Goal: Task Accomplishment & Management: Manage account settings

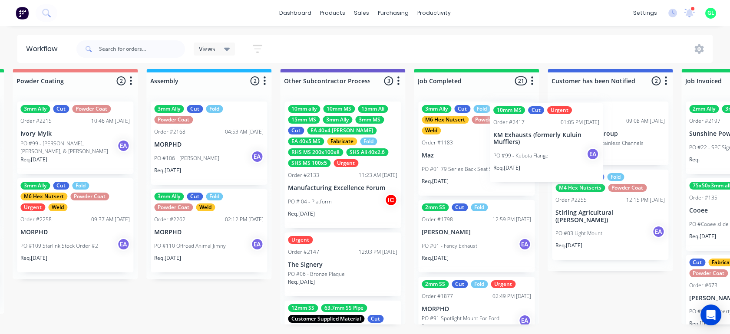
scroll to position [9, 2549]
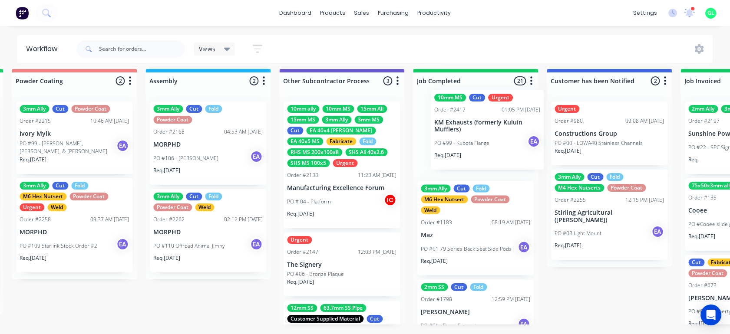
drag, startPoint x: 268, startPoint y: 295, endPoint x: 461, endPoint y: 136, distance: 250.2
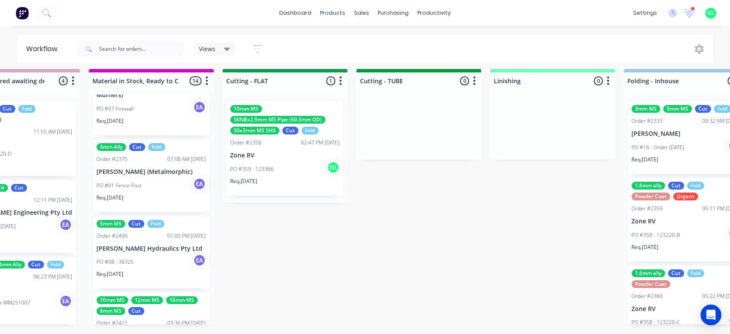
scroll to position [434, 0]
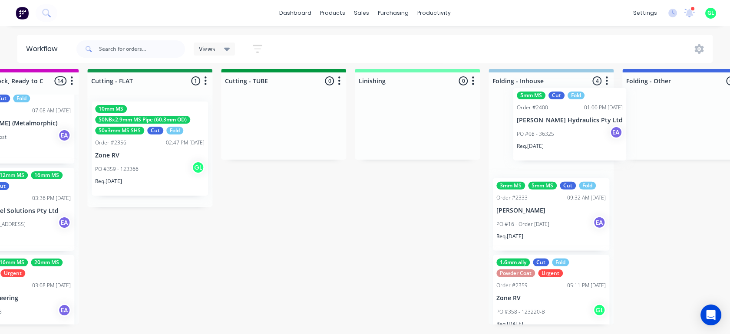
drag, startPoint x: 176, startPoint y: 208, endPoint x: 527, endPoint y: 136, distance: 357.9
click at [527, 136] on div "Submitted 12 Status colour #273444 hex #273444 Save Cancel Summaries Total orde…" at bounding box center [118, 201] width 3590 height 265
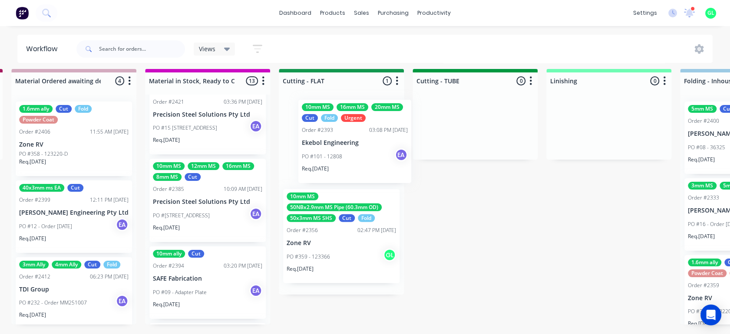
scroll to position [9, 1478]
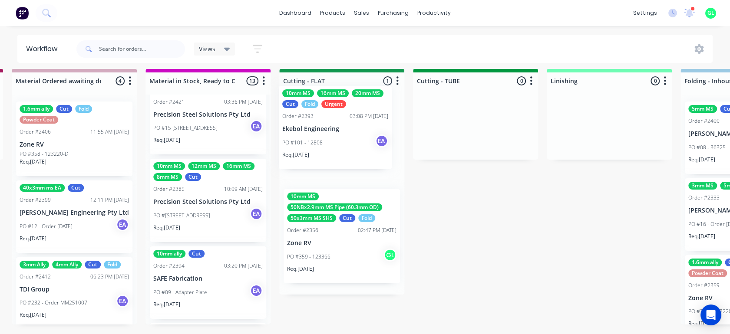
drag, startPoint x: 177, startPoint y: 214, endPoint x: 311, endPoint y: 145, distance: 151.3
click at [311, 145] on div "Submitted 12 Status colour #273444 hex #273444 Save Cancel Summaries Total orde…" at bounding box center [310, 201] width 3590 height 265
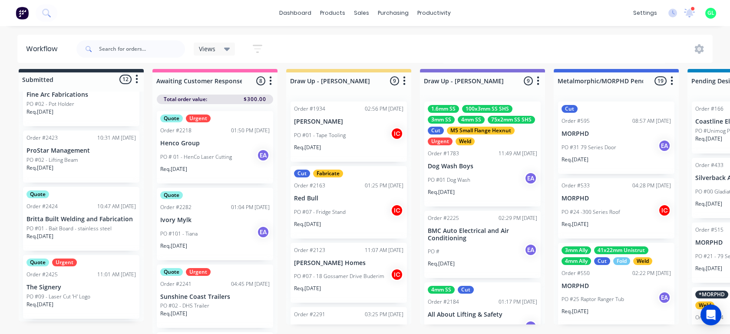
scroll to position [575, 0]
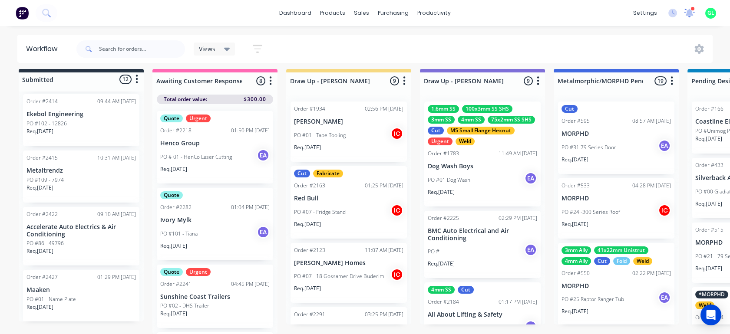
click at [689, 13] on icon at bounding box center [689, 12] width 8 height 8
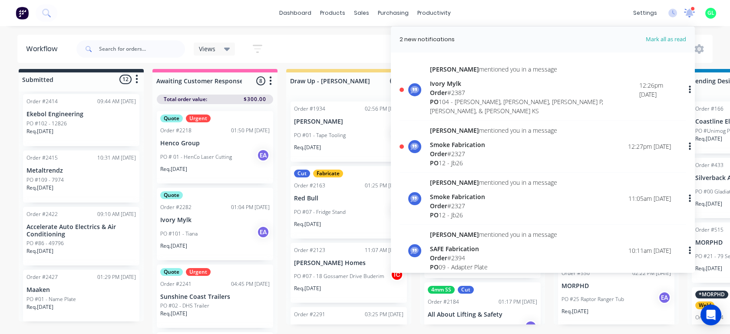
click at [688, 13] on icon at bounding box center [689, 12] width 8 height 8
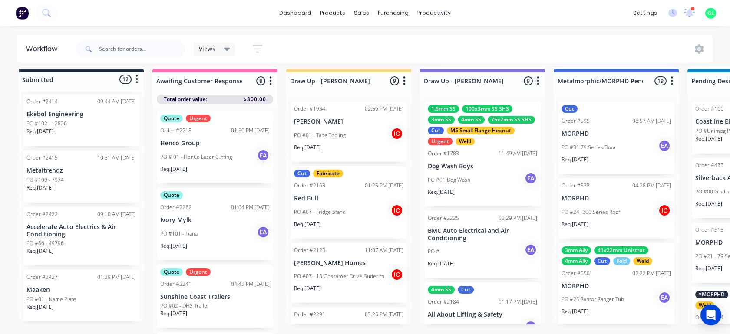
click at [706, 12] on div "GL Metalmorphic Laser Greg Lyall Power User Profile Sign out" at bounding box center [710, 13] width 11 height 11
click at [709, 13] on span "GL" at bounding box center [711, 13] width 7 height 8
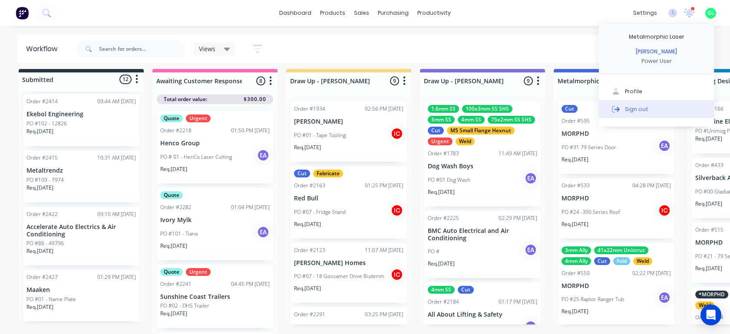
click at [636, 108] on div "Sign out" at bounding box center [636, 109] width 23 height 8
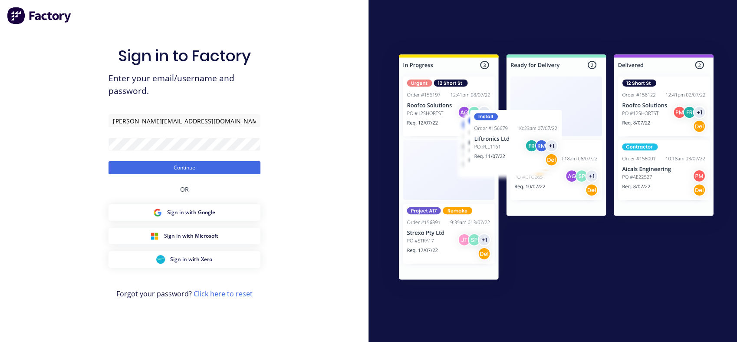
type input "[EMAIL_ADDRESS][DOMAIN_NAME]"
click at [170, 167] on button "Continue" at bounding box center [185, 167] width 152 height 13
